Goal: Navigation & Orientation: Find specific page/section

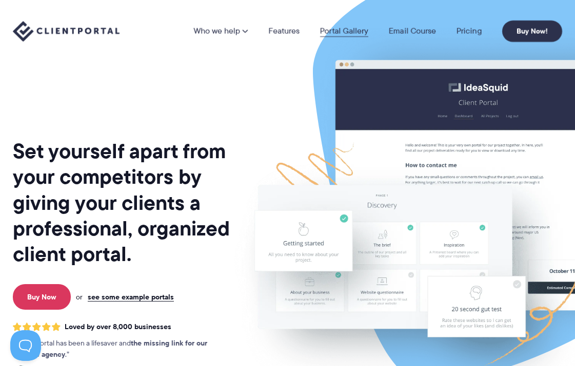
click at [343, 30] on link "Portal Gallery" at bounding box center [344, 31] width 48 height 8
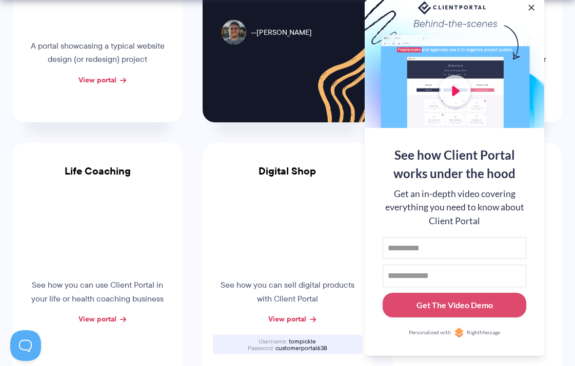
scroll to position [580, 0]
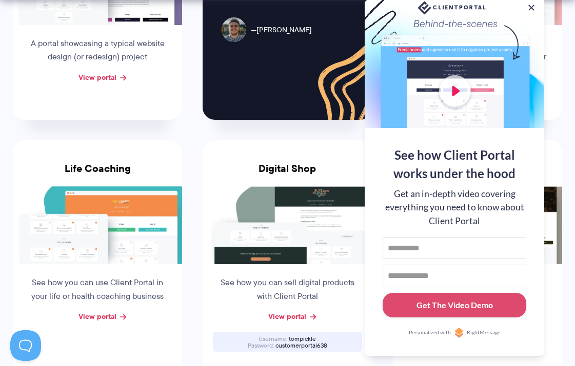
click at [196, 151] on li "Digital Shop See how you can sell digital products with Client Portal View port…" at bounding box center [287, 257] width 190 height 254
click at [530, 6] on button at bounding box center [531, 8] width 10 height 10
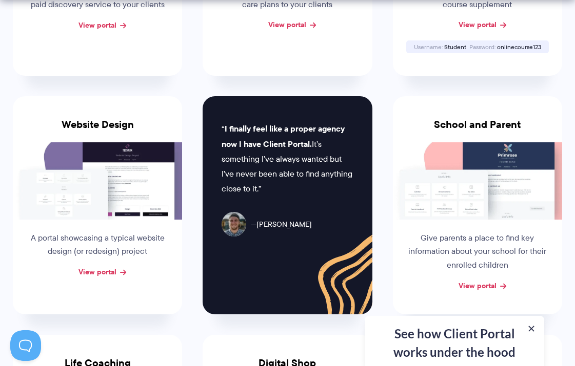
scroll to position [388, 0]
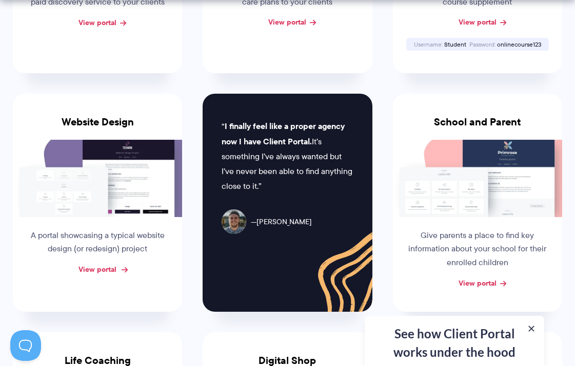
click at [106, 265] on link "View portal" at bounding box center [97, 269] width 38 height 11
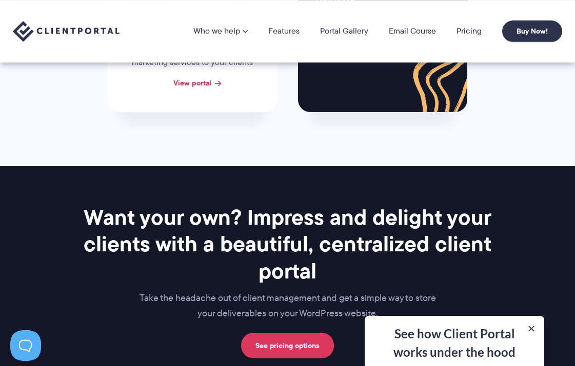
scroll to position [1022, 0]
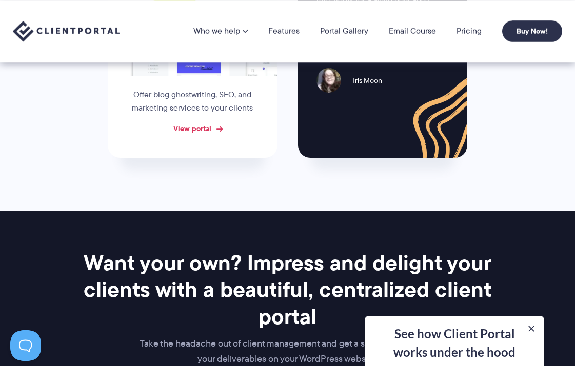
click at [211, 123] on link "View portal" at bounding box center [192, 128] width 38 height 11
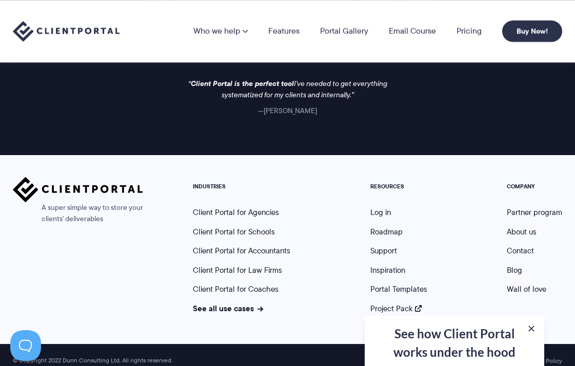
scroll to position [1365, 0]
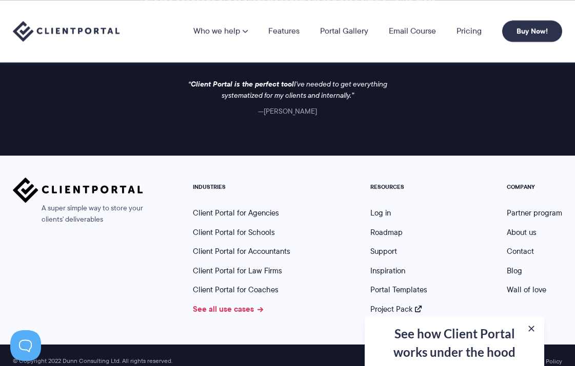
click at [240, 303] on link "See all use cases" at bounding box center [228, 309] width 70 height 12
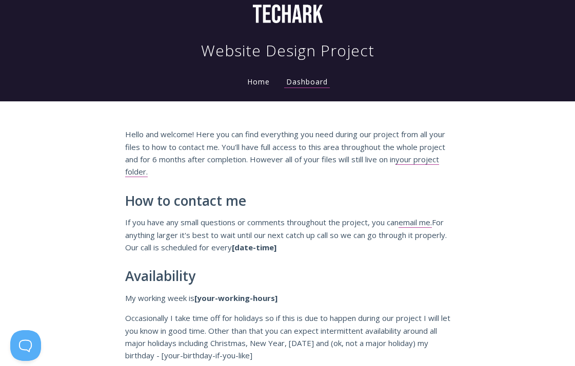
scroll to position [82, 0]
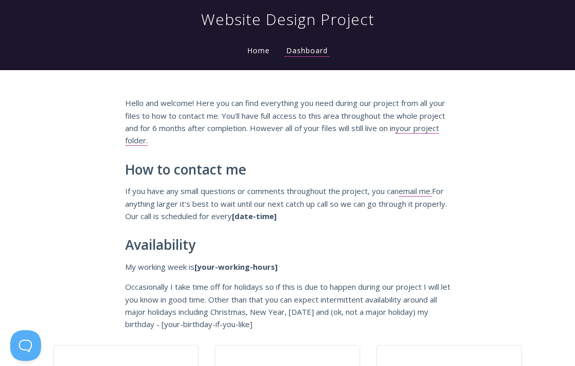
click at [261, 46] on link "Home" at bounding box center [258, 51] width 27 height 10
click at [261, 49] on link "Home" at bounding box center [258, 51] width 27 height 10
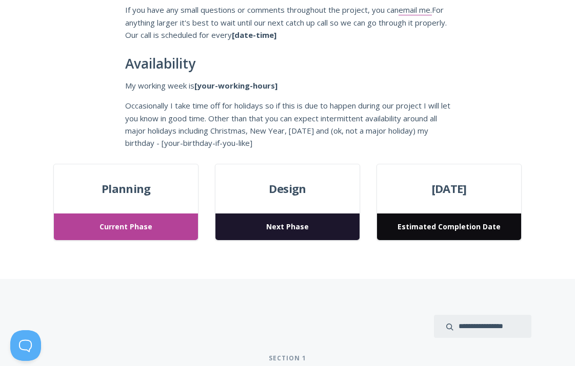
scroll to position [264, 0]
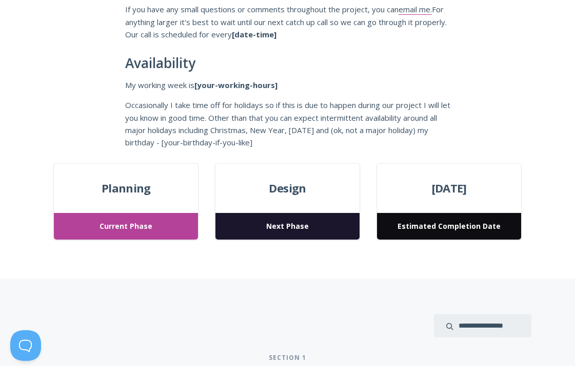
click at [279, 223] on span "Next Phase" at bounding box center [287, 226] width 144 height 27
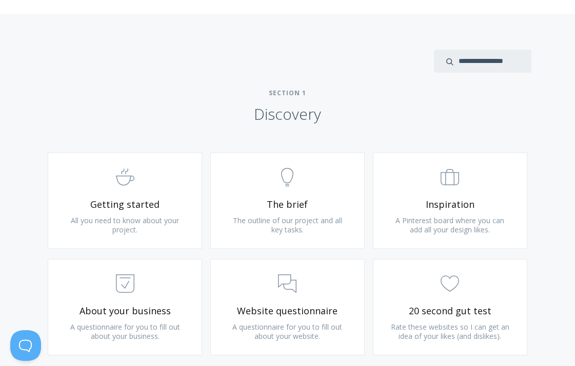
scroll to position [504, 0]
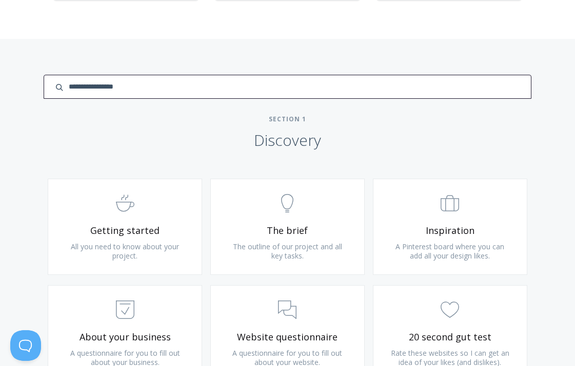
click at [483, 80] on input "search input" at bounding box center [287, 87] width 487 height 24
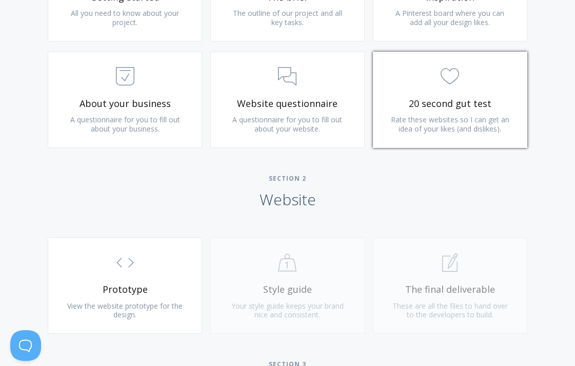
scroll to position [789, 0]
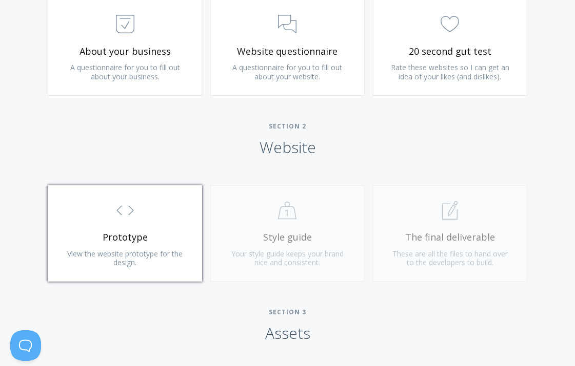
click at [139, 224] on link ".st0{fill:none;stroke:#000000;stroke-width:2;stroke-miterlimit:10;} Untitled-16…" at bounding box center [125, 234] width 154 height 96
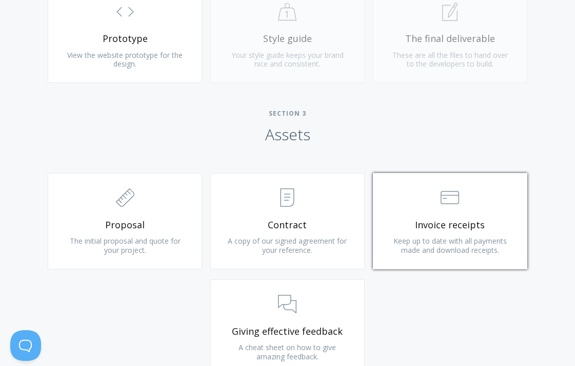
scroll to position [1002, 0]
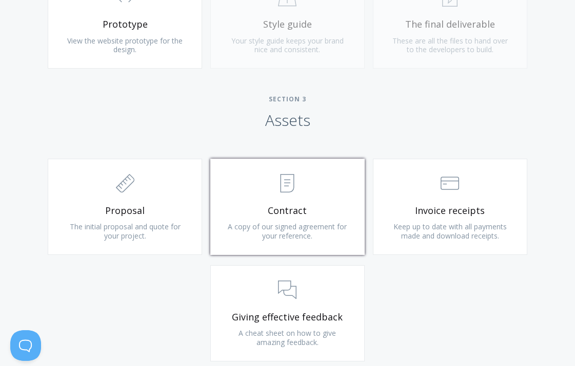
click at [308, 210] on span "Contract" at bounding box center [287, 211] width 122 height 12
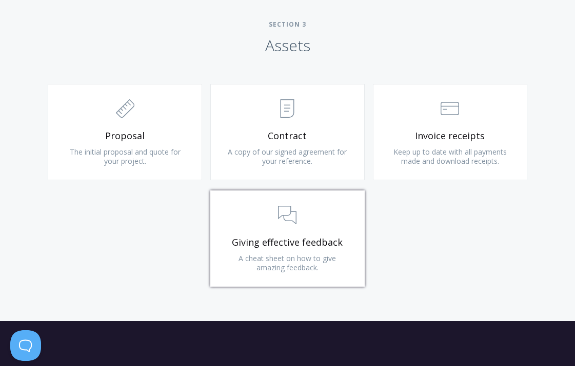
scroll to position [1087, 0]
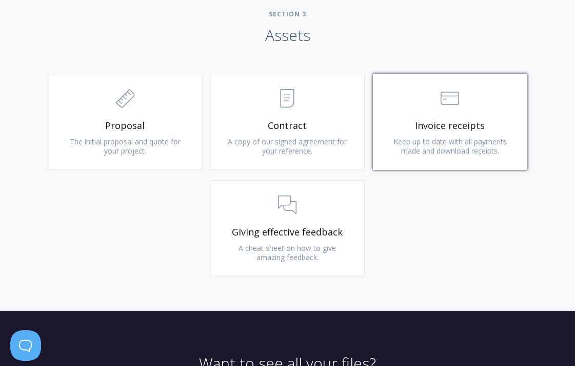
click at [442, 128] on link ".st0{fill:none;stroke:#000000;stroke-width:2;stroke-miterlimit:10;} Financial I…" at bounding box center [450, 122] width 154 height 96
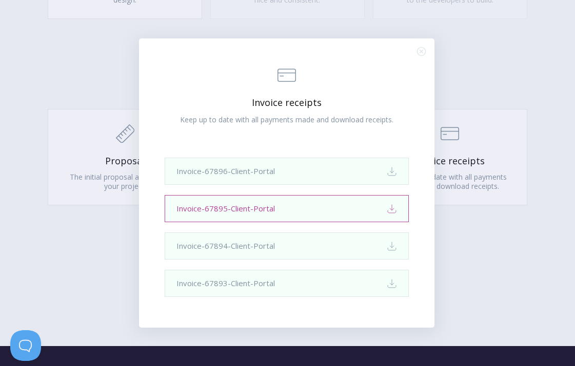
scroll to position [1052, 0]
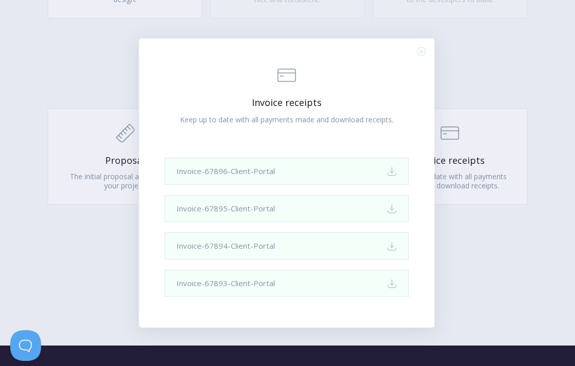
click at [416, 53] on div ".st0{fill:none;stroke:#000000;stroke-width:2;stroke-miterlimit:10;} Financial I…" at bounding box center [286, 183] width 295 height 290
click at [418, 53] on circle "Close (Press escape to close)" at bounding box center [421, 51] width 8 height 8
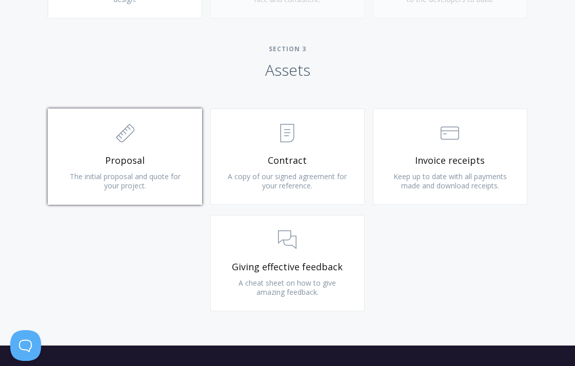
click at [184, 148] on link ".st0{fill:none;stroke:#000000;stroke-width:2;stroke-miterlimit:10;} 2. Design -…" at bounding box center [125, 157] width 154 height 96
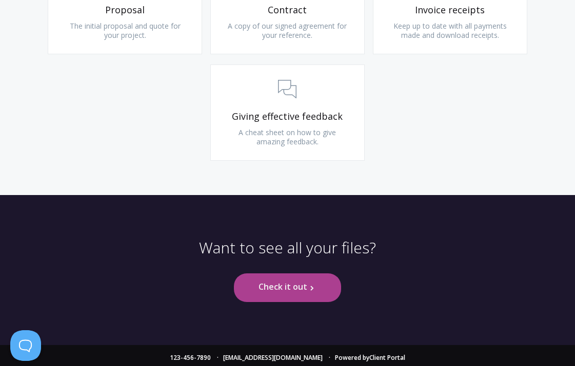
scroll to position [1202, 0]
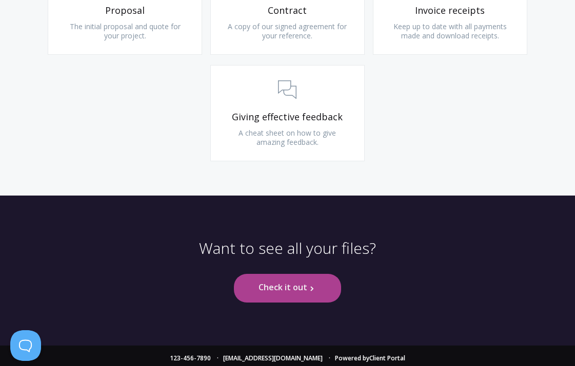
click at [294, 292] on link "Check it out .st0{fill:none;stroke:#000000;stroke-width:2;stroke-miterlimit:10;…" at bounding box center [287, 288] width 107 height 28
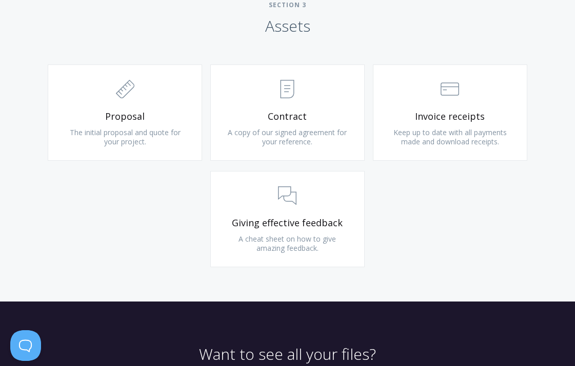
scroll to position [1078, 0]
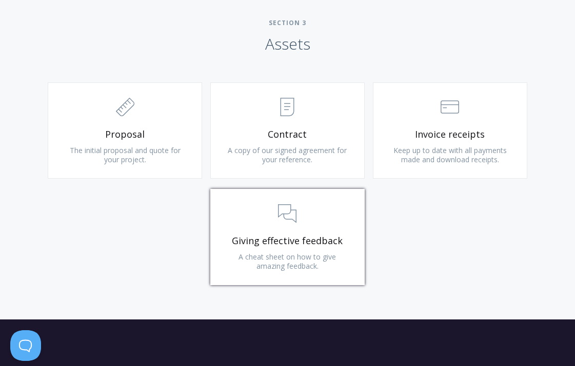
click at [317, 215] on span ".st0{fill:none;stroke:#000000;stroke-width:2;stroke-miterlimit:10;} 3. Communic…" at bounding box center [287, 214] width 122 height 31
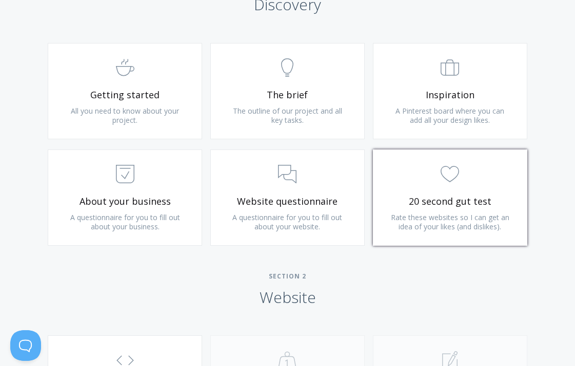
scroll to position [701, 0]
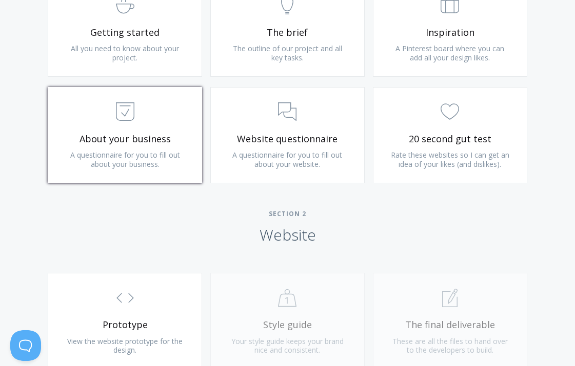
click at [135, 153] on span "A questionnaire for you to fill out about your business." at bounding box center [125, 159] width 110 height 19
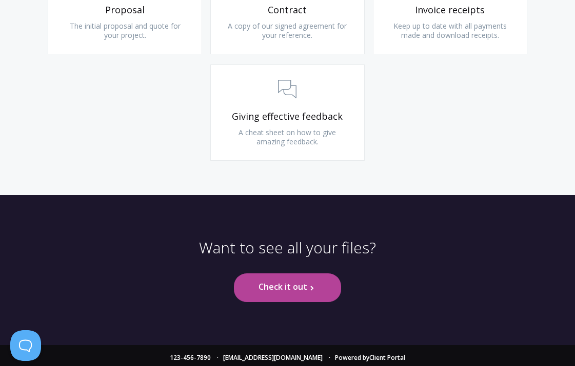
scroll to position [1202, 0]
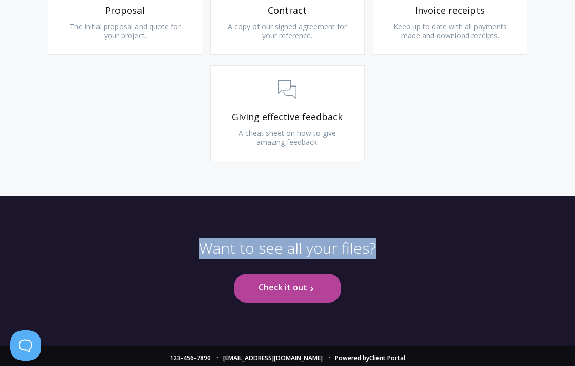
drag, startPoint x: 375, startPoint y: 237, endPoint x: 281, endPoint y: 227, distance: 94.3
click at [281, 228] on div "Want to see all your files? Check it out .st0{fill:none;stroke:#000000;stroke-w…" at bounding box center [287, 271] width 525 height 150
click at [281, 227] on div "Want to see all your files? Check it out .st0{fill:none;stroke:#000000;stroke-w…" at bounding box center [287, 271] width 525 height 150
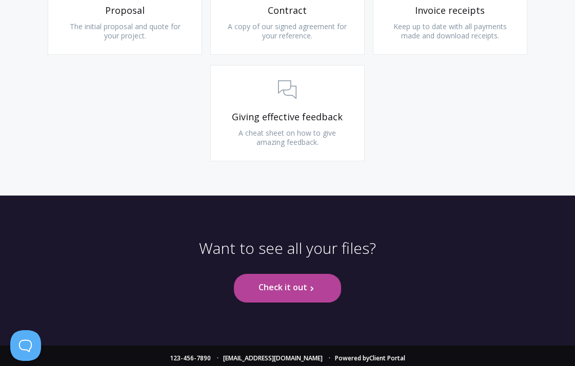
click at [284, 240] on p "Want to see all your files?" at bounding box center [287, 257] width 177 height 36
click at [361, 247] on p "Want to see all your files?" at bounding box center [287, 257] width 177 height 36
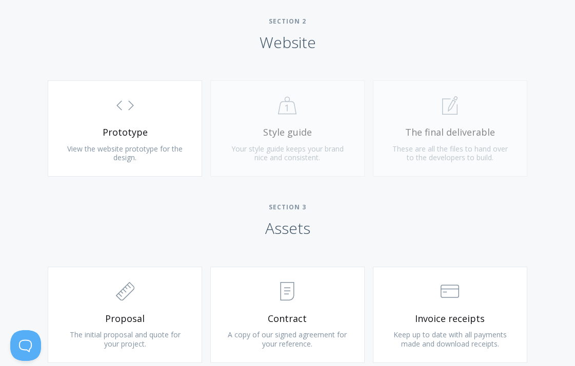
scroll to position [893, 0]
click at [435, 124] on div ".st0{fill:none;stroke:#000000;stroke-width:2;stroke-miterlimit:10;} 1. General …" at bounding box center [449, 134] width 162 height 107
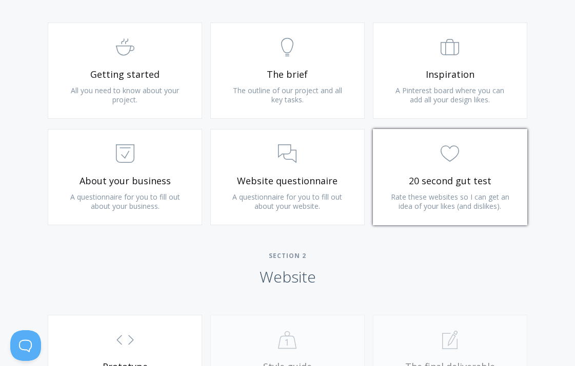
scroll to position [658, 0]
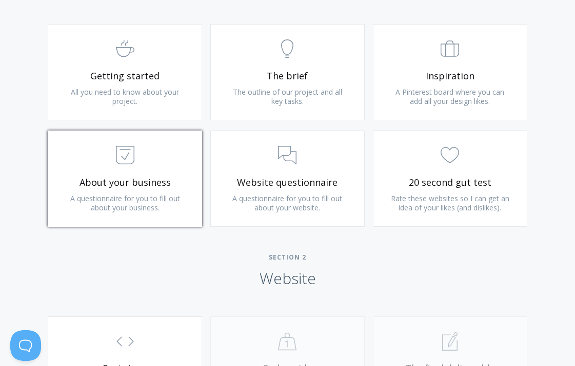
click at [179, 187] on link ".st0{fill:none;stroke:#000000;stroke-width:2;stroke-miterlimit:10;} Untitled-18…" at bounding box center [125, 179] width 154 height 96
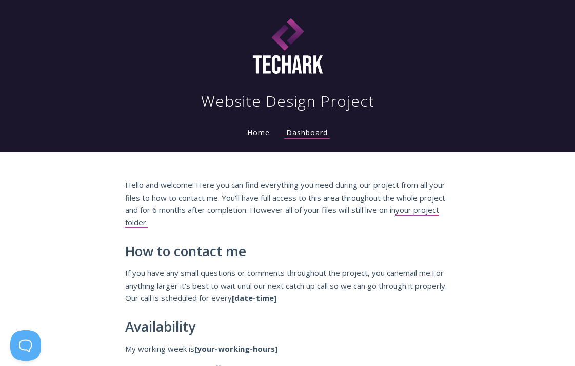
scroll to position [0, 0]
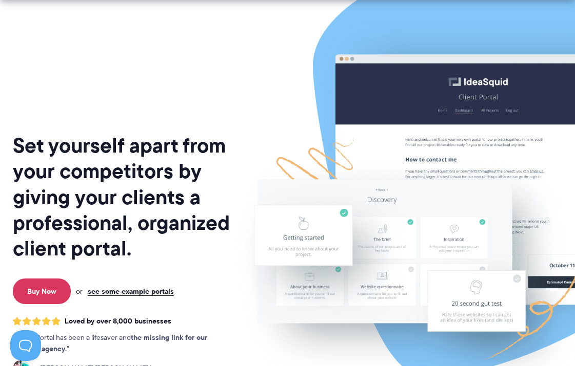
scroll to position [7, 0]
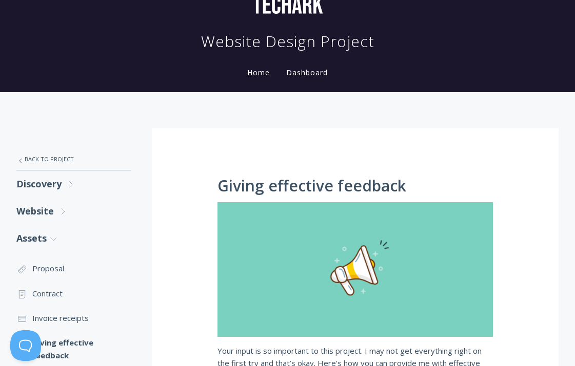
scroll to position [261, 0]
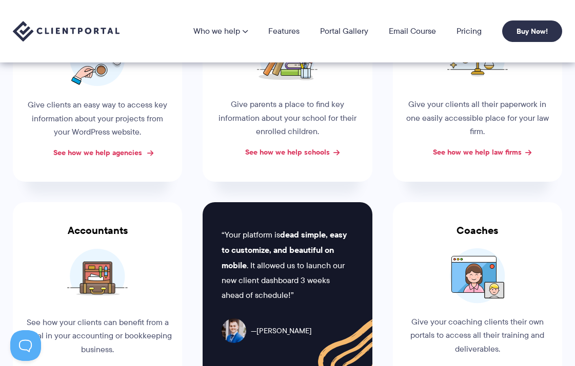
click at [124, 151] on link "See how we help agencies" at bounding box center [97, 152] width 89 height 11
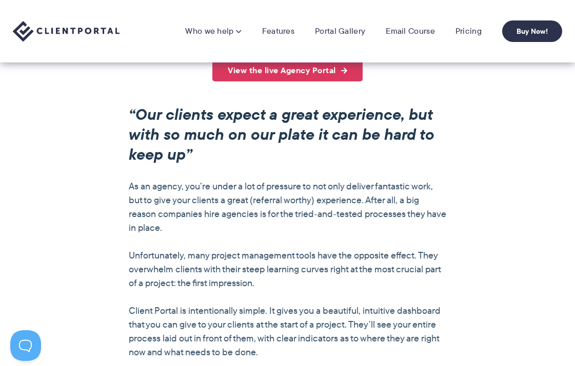
scroll to position [653, 0]
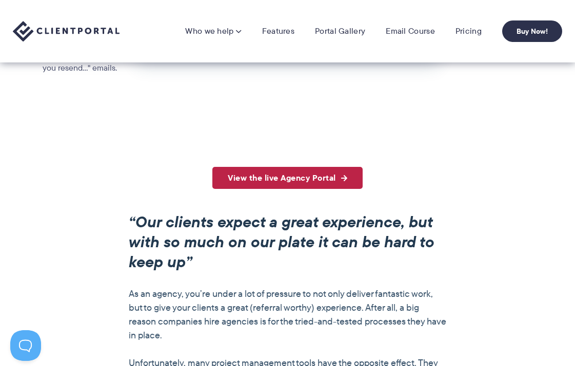
click at [296, 181] on link "View the live Agency Portal" at bounding box center [287, 178] width 150 height 22
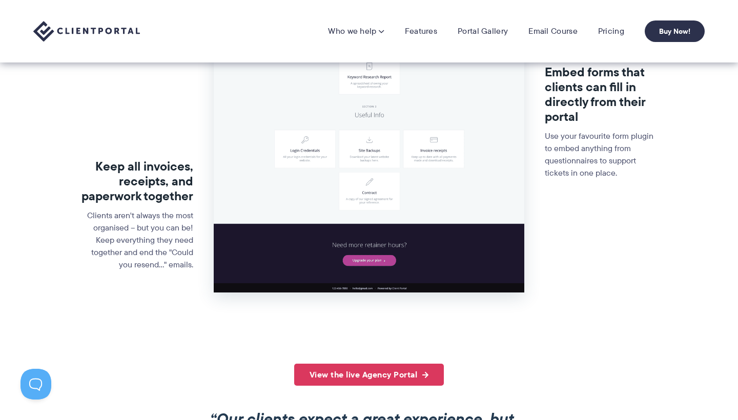
scroll to position [366, 0]
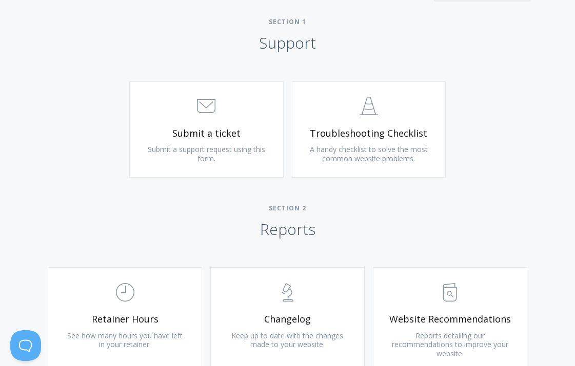
scroll to position [500, 0]
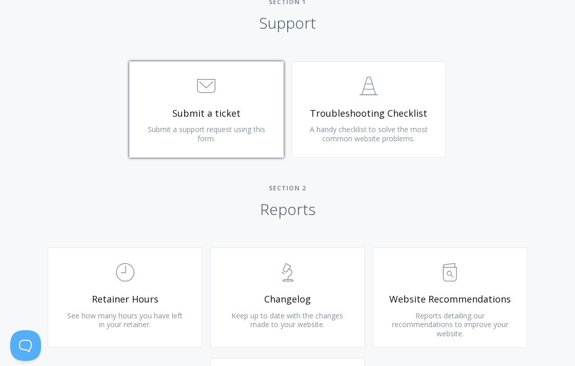
click at [253, 98] on span ".st0{fill:none;stroke:#000000;stroke-width:2;stroke-miterlimit:10;} 3. Communic…" at bounding box center [206, 86] width 122 height 31
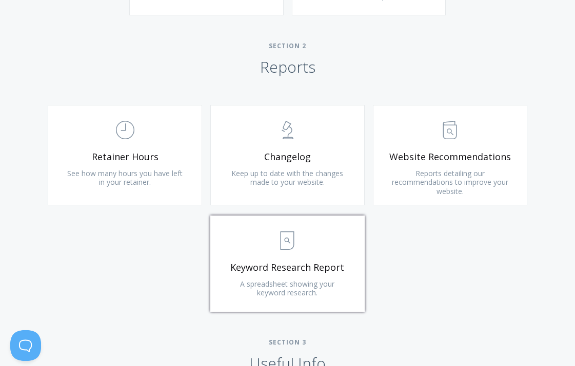
scroll to position [645, 0]
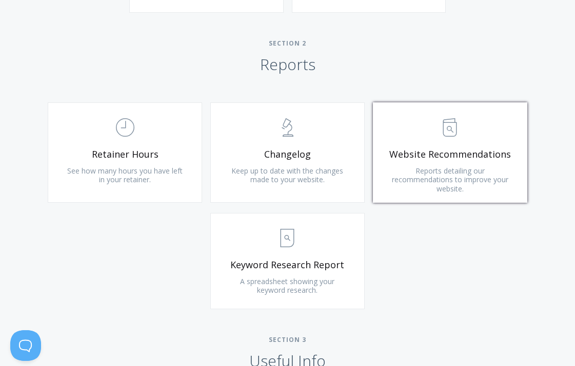
click at [441, 182] on span "Reports detailing our recommendations to improve your website." at bounding box center [450, 180] width 116 height 28
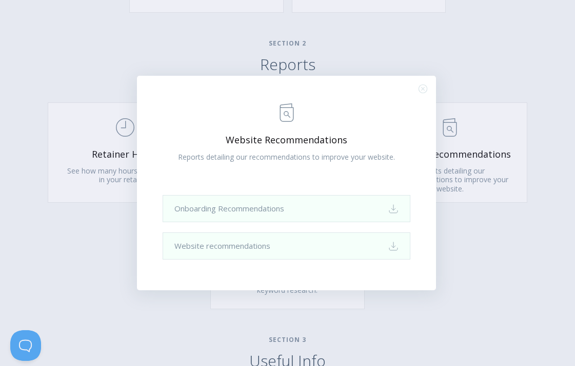
click at [427, 89] on icon ".st0{fill:none;stroke:#000000;stroke-width:2;stroke-miterlimit:10;} Close" at bounding box center [422, 89] width 9 height 9
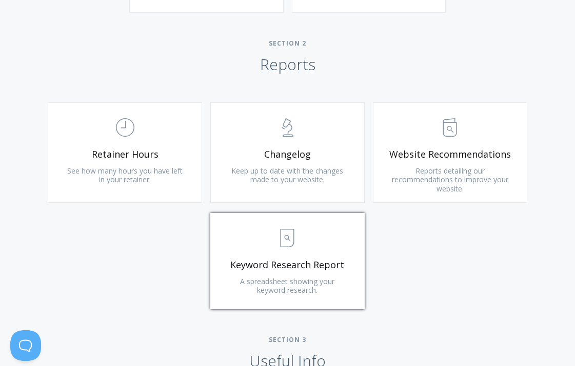
click at [292, 277] on span "A spreadsheet showing your keyword research." at bounding box center [287, 286] width 94 height 19
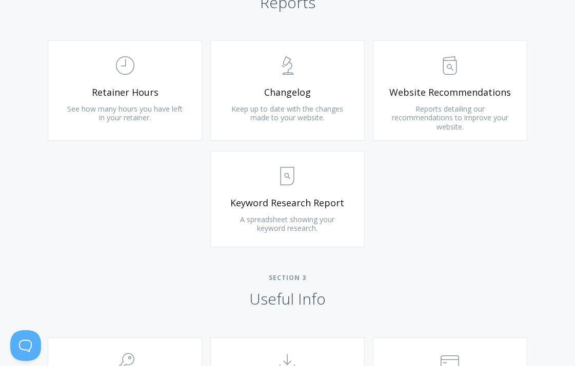
scroll to position [739, 0]
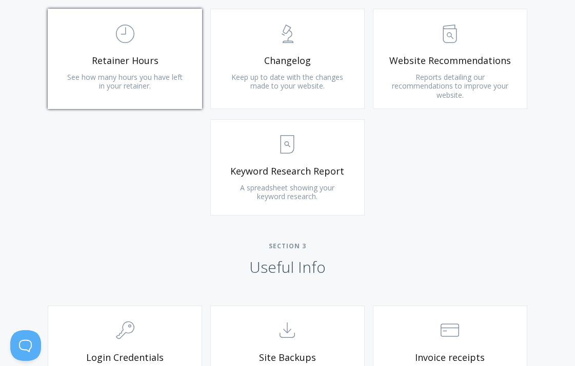
click at [152, 58] on span "Retainer Hours" at bounding box center [125, 61] width 122 height 12
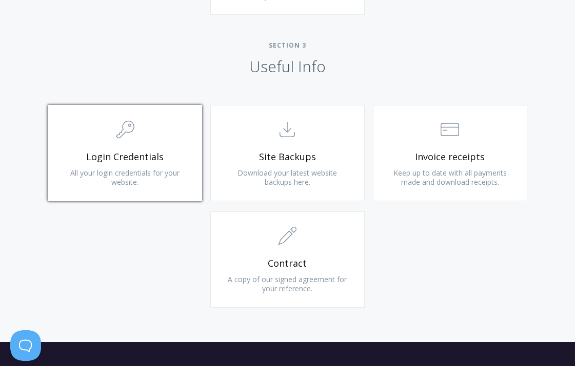
scroll to position [940, 0]
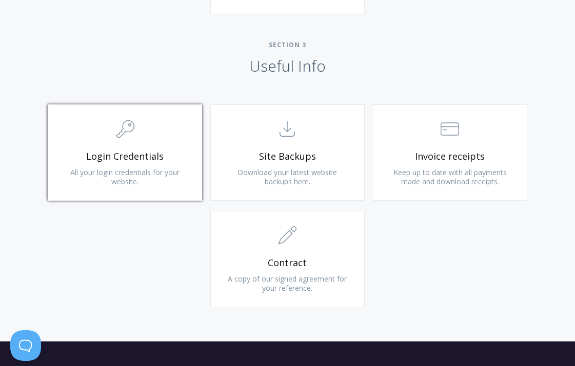
click at [151, 168] on span "All your login credentials for your website." at bounding box center [124, 177] width 109 height 19
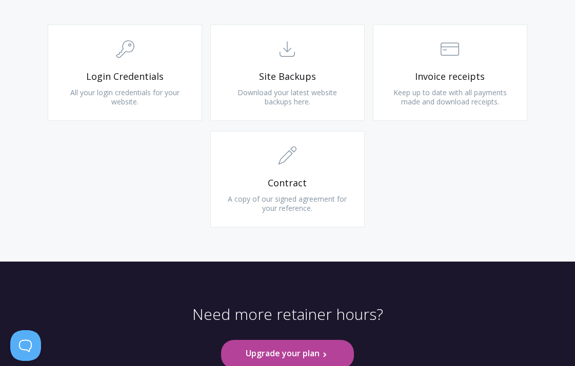
scroll to position [1018, 0]
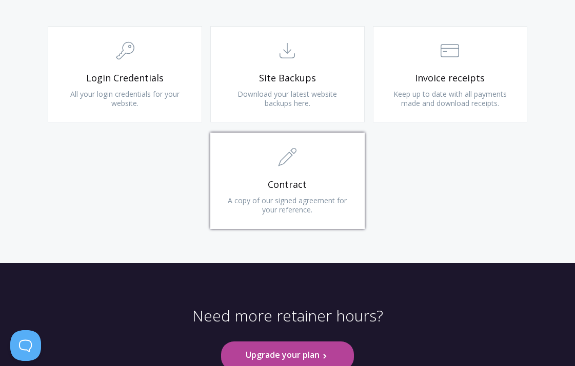
click at [262, 179] on span "Contract" at bounding box center [287, 185] width 122 height 12
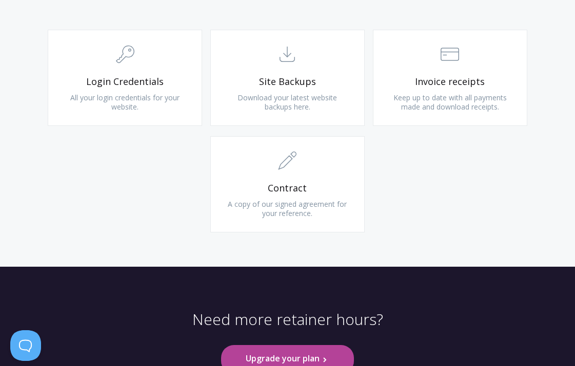
scroll to position [1011, 0]
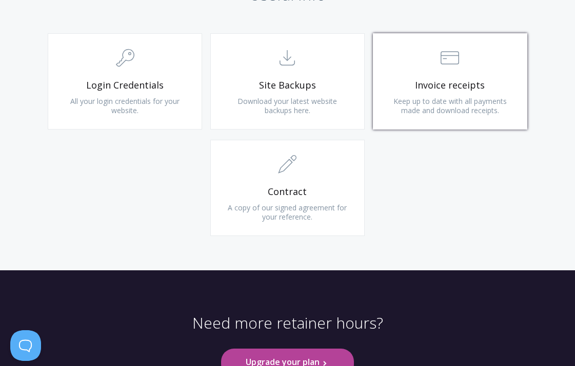
click at [494, 99] on span "Keep up to date with all payments made and download receipts." at bounding box center [449, 105] width 113 height 19
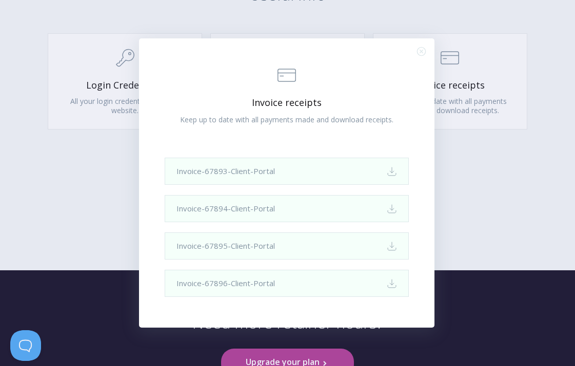
click at [469, 183] on div ".st0{fill:none;stroke:#000000;stroke-width:2;stroke-miterlimit:10;} Financial I…" at bounding box center [287, 183] width 575 height 366
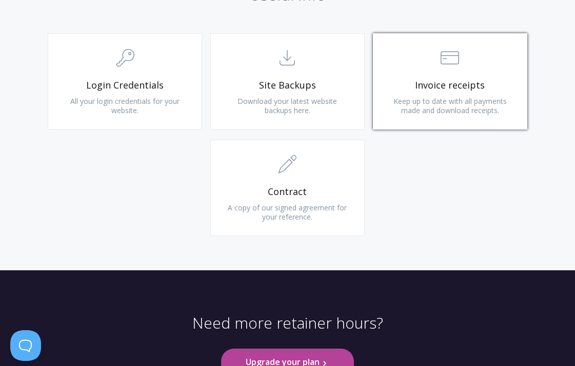
click at [472, 96] on span "Keep up to date with all payments made and download receipts." at bounding box center [449, 105] width 113 height 19
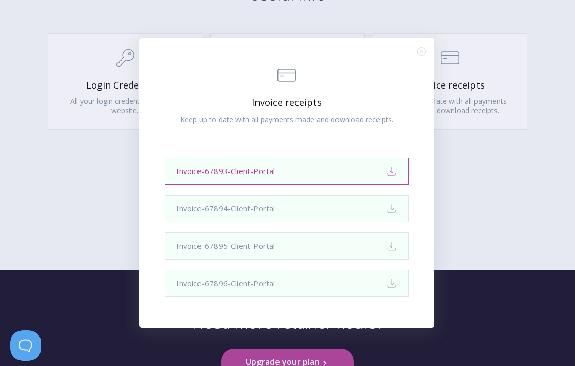
click at [393, 174] on icon "Download" at bounding box center [391, 172] width 10 height 10
click at [426, 55] on div ".st0{fill:none;stroke:#000000;stroke-width:2;stroke-miterlimit:10;} Financial I…" at bounding box center [286, 183] width 295 height 290
click at [425, 54] on circle "Close (Press escape to close)" at bounding box center [421, 51] width 8 height 8
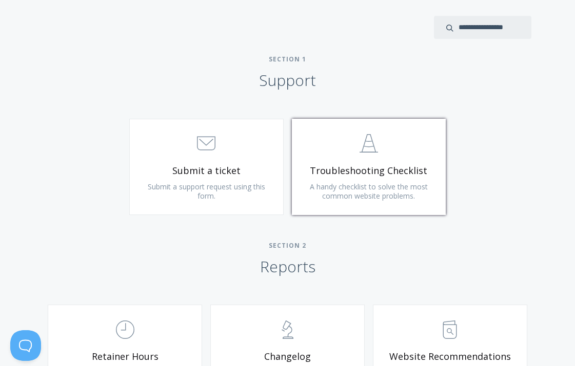
scroll to position [424, 0]
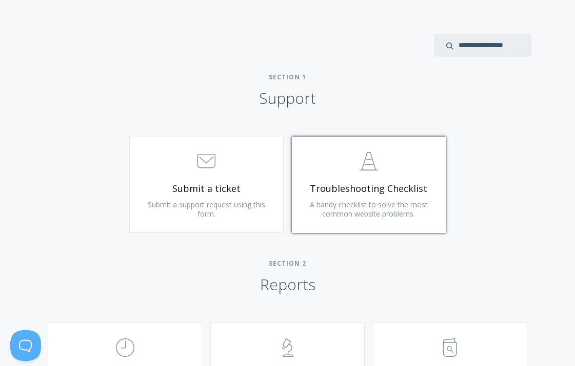
click at [361, 210] on span "A handy checklist to solve the most common website problems." at bounding box center [369, 209] width 118 height 19
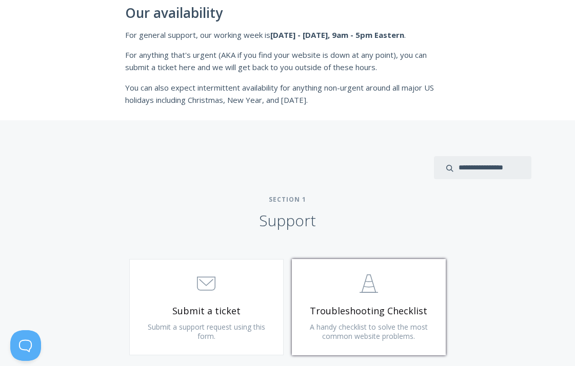
scroll to position [284, 0]
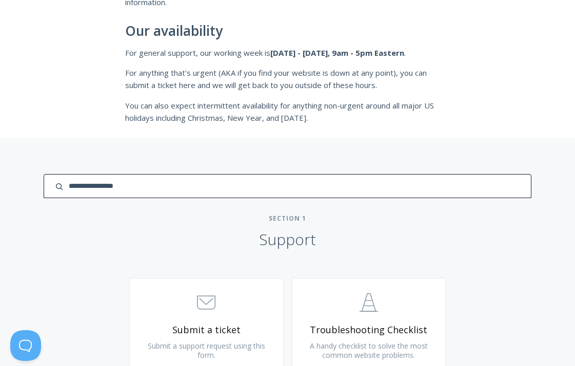
click at [467, 177] on input "search input" at bounding box center [287, 186] width 487 height 24
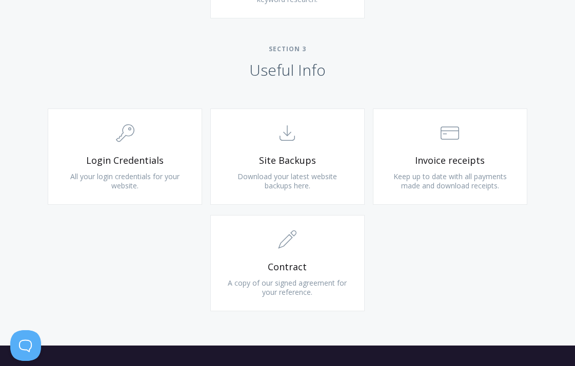
scroll to position [938, 0]
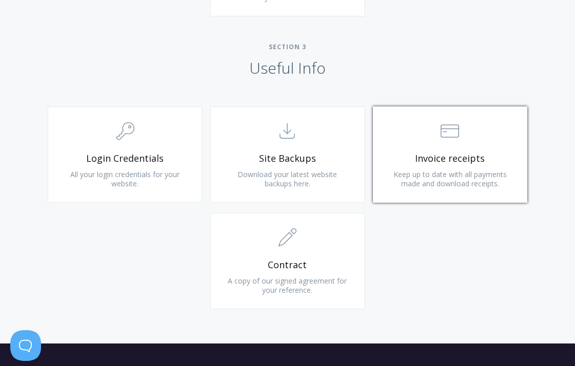
click at [411, 153] on span "Invoice receipts" at bounding box center [449, 159] width 122 height 12
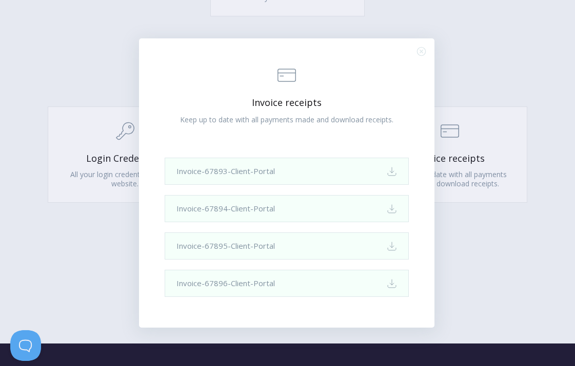
click at [489, 218] on div ".st0{fill:none;stroke:#000000;stroke-width:2;stroke-miterlimit:10;} Financial I…" at bounding box center [287, 183] width 575 height 366
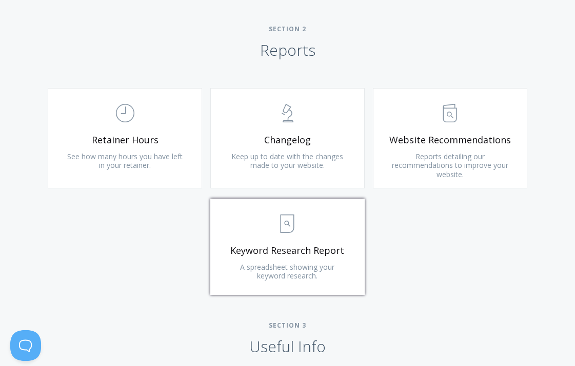
scroll to position [669, 0]
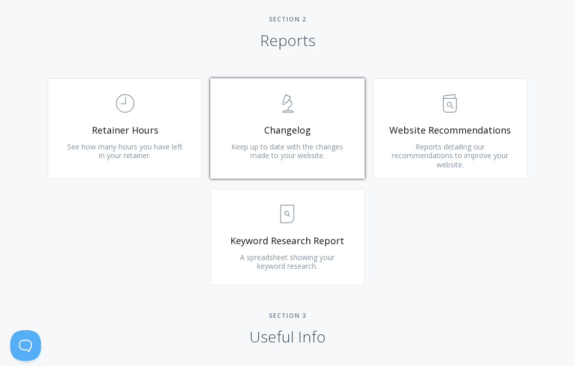
click at [269, 125] on span "Changelog" at bounding box center [287, 131] width 122 height 12
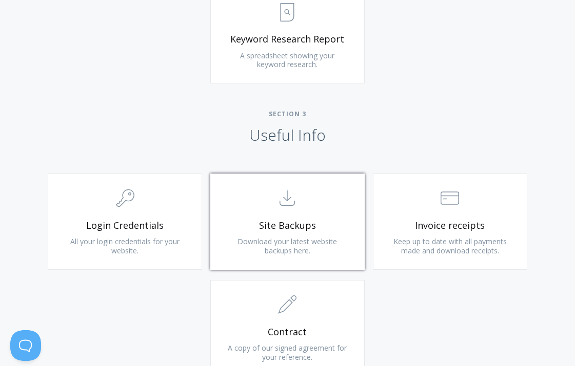
scroll to position [869, 0]
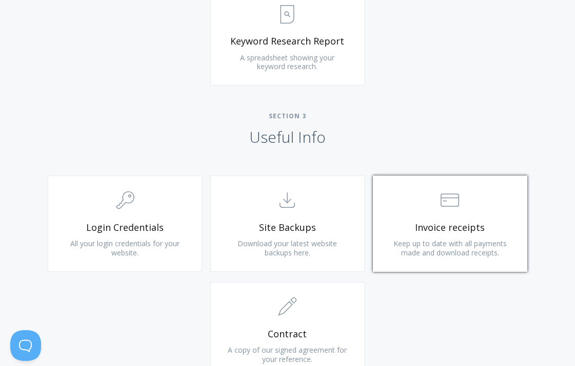
click at [421, 230] on link ".st0{fill:none;stroke:#000000;stroke-width:2;stroke-miterlimit:10;} Financial I…" at bounding box center [450, 224] width 154 height 96
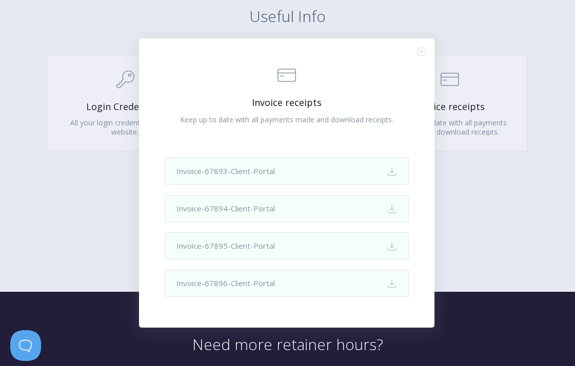
scroll to position [960, 0]
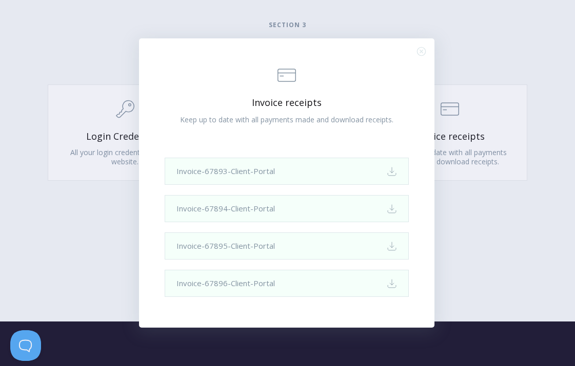
click at [420, 46] on div ".st0{fill:none;stroke:#000000;stroke-width:2;stroke-miterlimit:10;} Financial I…" at bounding box center [286, 183] width 295 height 290
click at [420, 50] on icon ".st0{fill:none;stroke:#000000;stroke-width:2;stroke-miterlimit:10;} Close" at bounding box center [421, 51] width 9 height 9
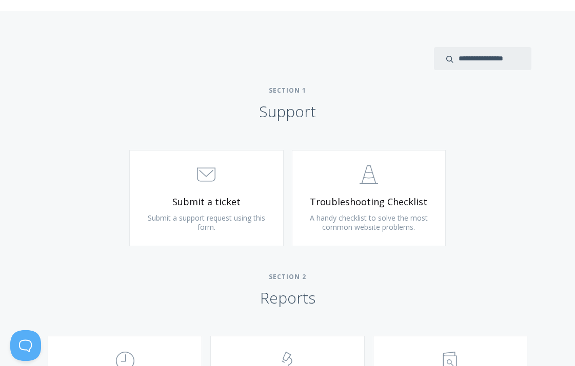
scroll to position [413, 0]
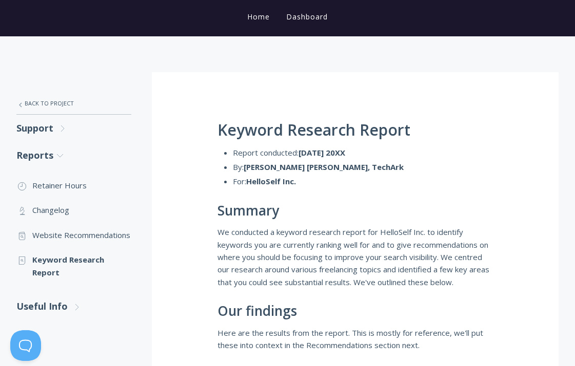
scroll to position [16, 0]
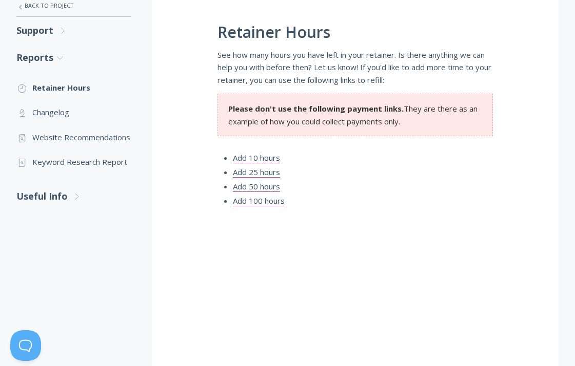
scroll to position [218, 0]
